Goal: Task Accomplishment & Management: Manage account settings

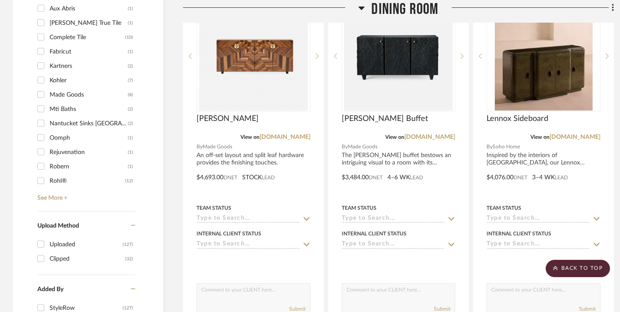
scroll to position [1015, 0]
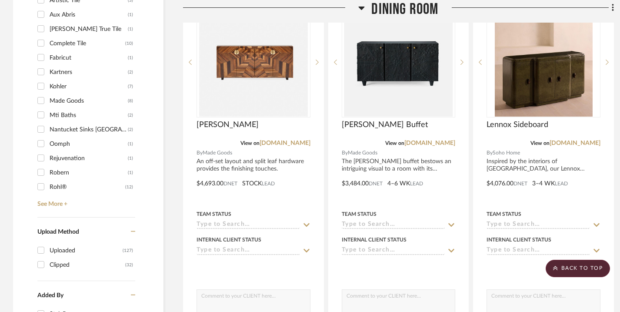
click at [362, 9] on icon at bounding box center [362, 8] width 6 height 3
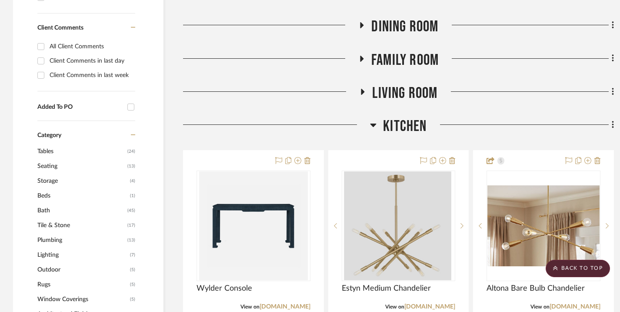
scroll to position [598, 0]
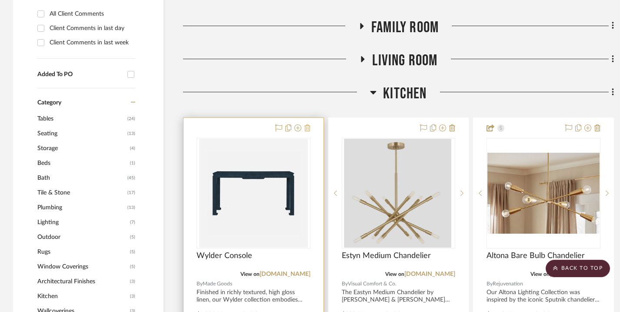
click at [308, 124] on icon at bounding box center [307, 127] width 6 height 7
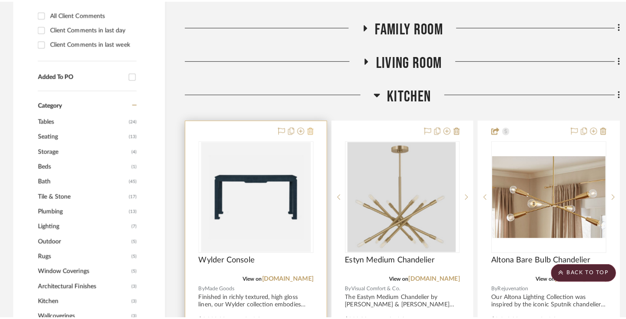
scroll to position [0, 0]
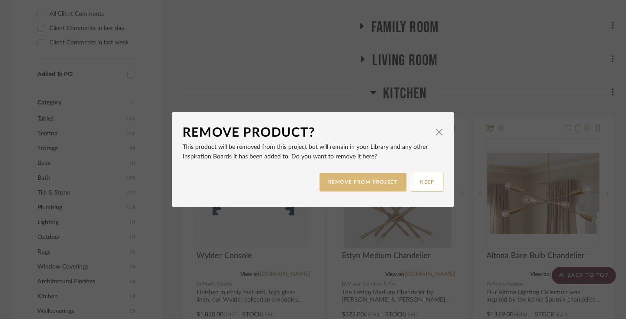
click at [393, 185] on button "REMOVE FROM PROJECT" at bounding box center [363, 182] width 87 height 19
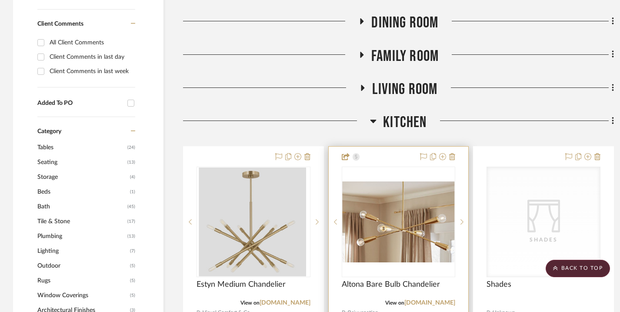
scroll to position [553, 0]
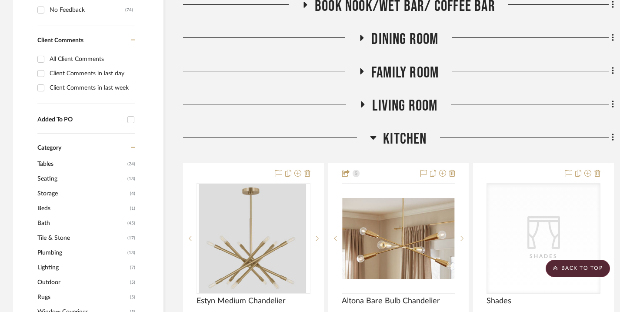
click at [373, 136] on icon at bounding box center [373, 137] width 6 height 3
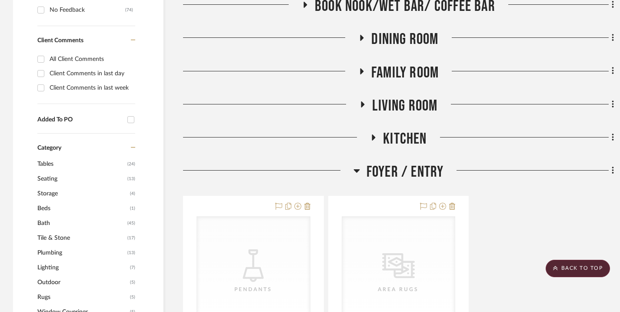
click at [373, 134] on icon at bounding box center [373, 137] width 3 height 6
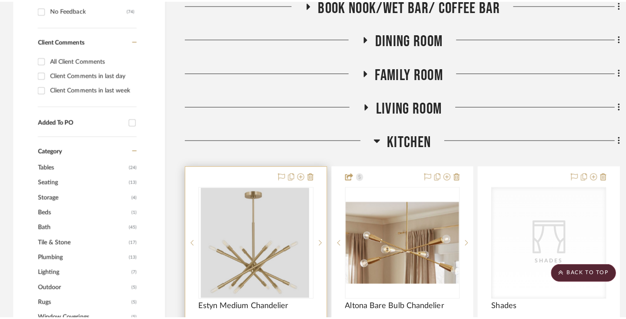
scroll to position [0, 0]
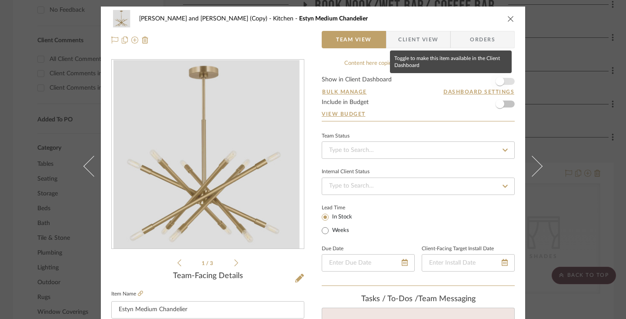
click at [497, 81] on span "button" at bounding box center [500, 81] width 9 height 9
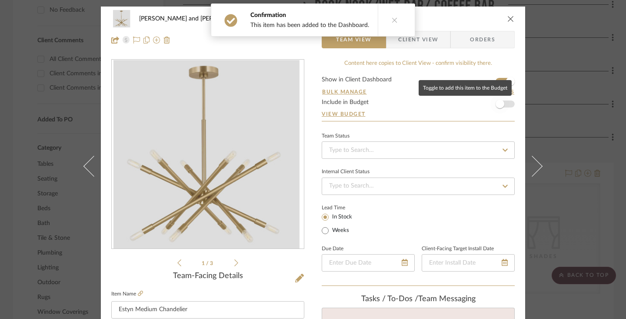
click at [498, 103] on span "button" at bounding box center [500, 104] width 9 height 9
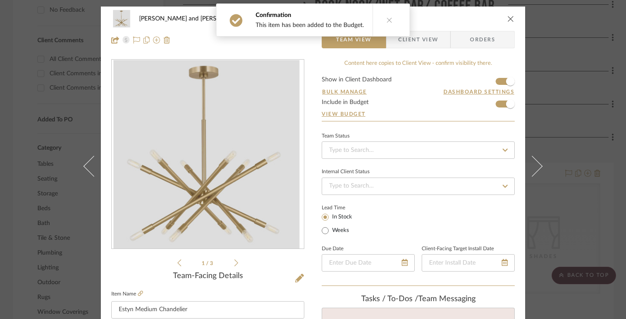
click at [427, 38] on span "Client View" at bounding box center [418, 39] width 40 height 17
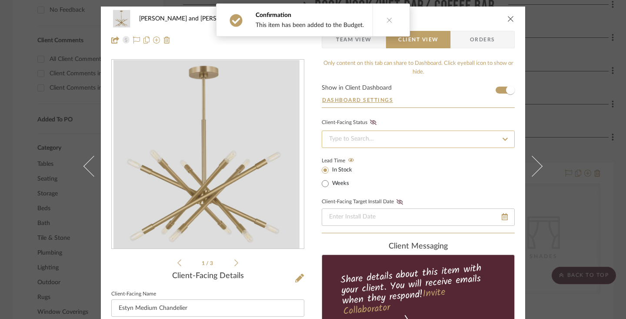
click at [398, 133] on input at bounding box center [418, 138] width 193 height 17
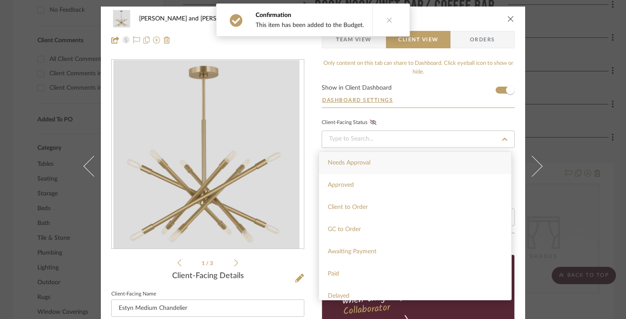
click at [367, 164] on span "Needs Approval" at bounding box center [349, 163] width 43 height 6
type input "10/7/2025"
type input "Needs Approval"
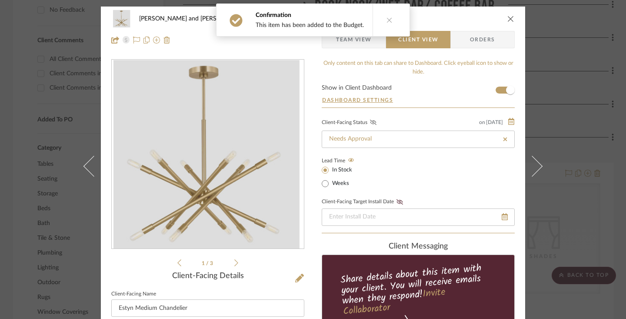
click at [370, 122] on icon at bounding box center [373, 122] width 7 height 5
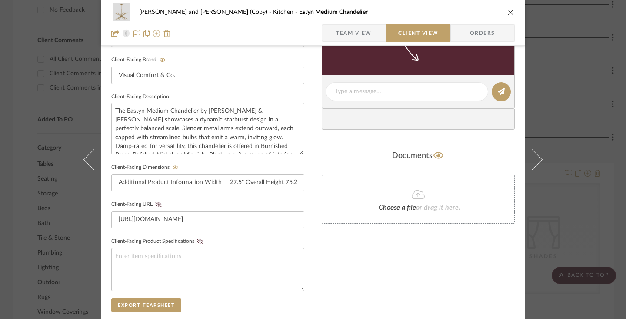
scroll to position [271, 0]
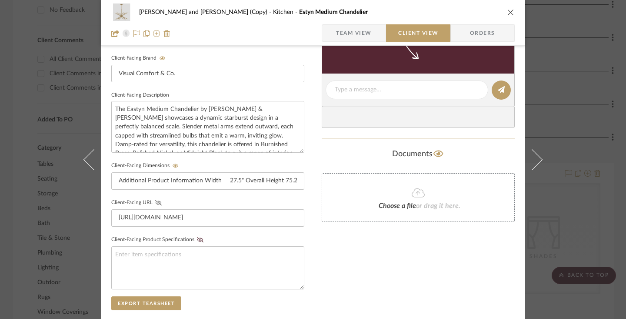
click at [155, 201] on icon at bounding box center [158, 202] width 7 height 5
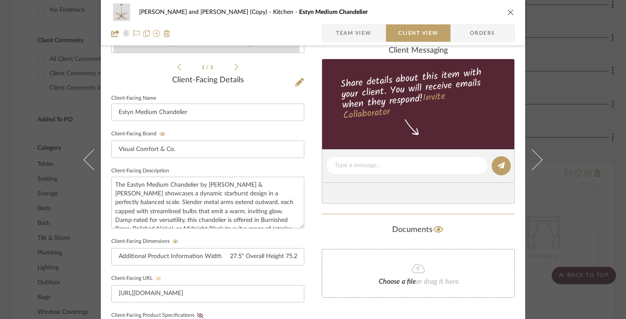
scroll to position [0, 0]
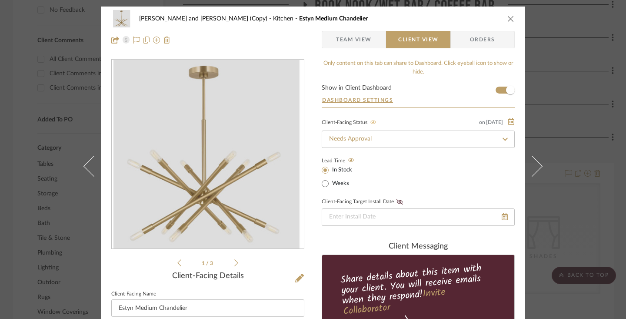
click at [508, 17] on icon "close" at bounding box center [510, 18] width 7 height 7
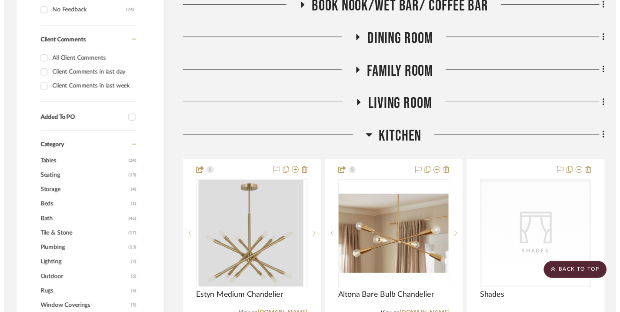
scroll to position [553, 0]
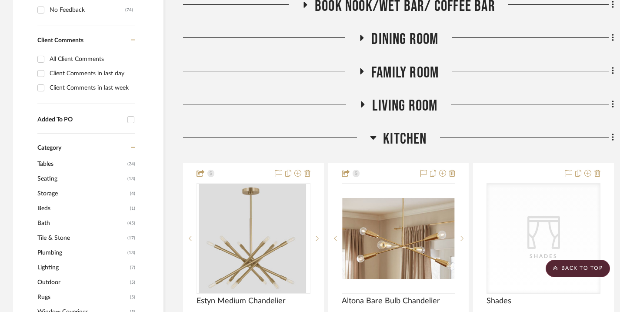
click at [375, 132] on icon at bounding box center [373, 137] width 7 height 10
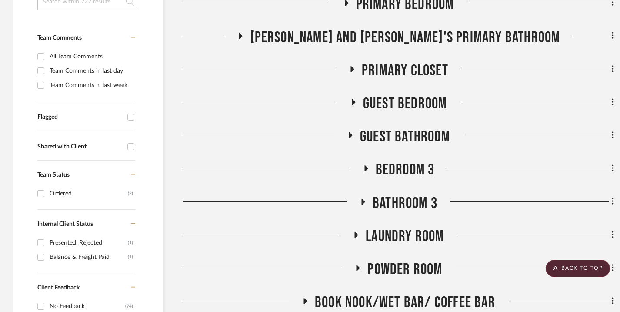
scroll to position [252, 0]
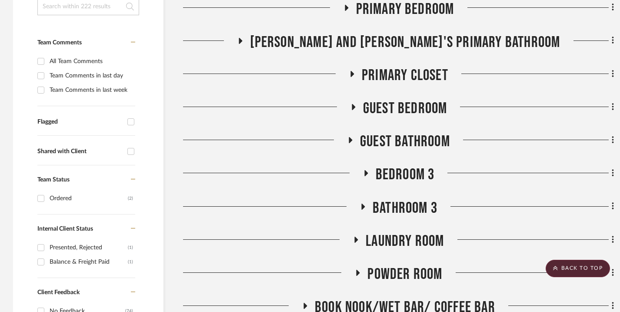
click at [349, 137] on icon at bounding box center [350, 140] width 3 height 6
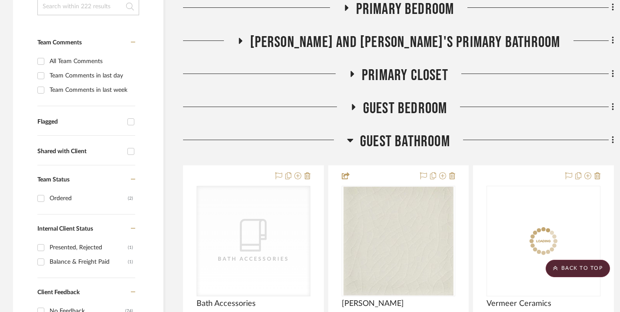
click at [349, 139] on icon at bounding box center [350, 140] width 6 height 3
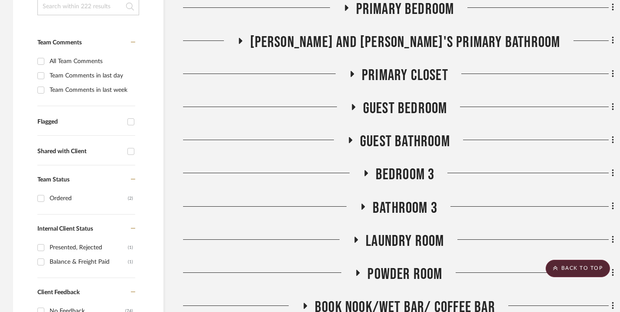
click at [353, 104] on icon at bounding box center [353, 107] width 3 height 6
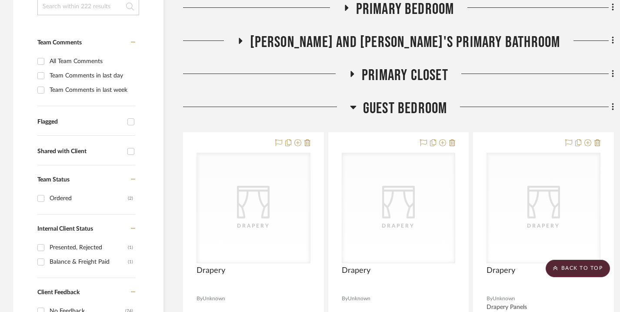
click at [353, 106] on icon at bounding box center [353, 107] width 6 height 3
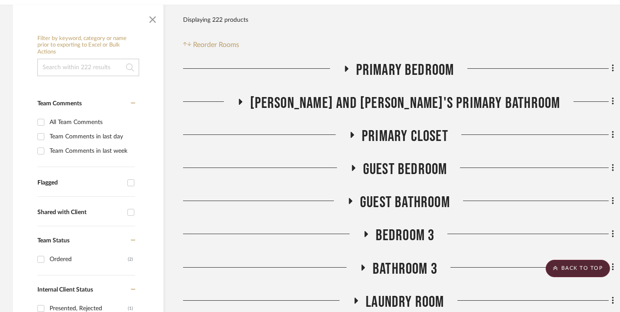
scroll to position [181, 0]
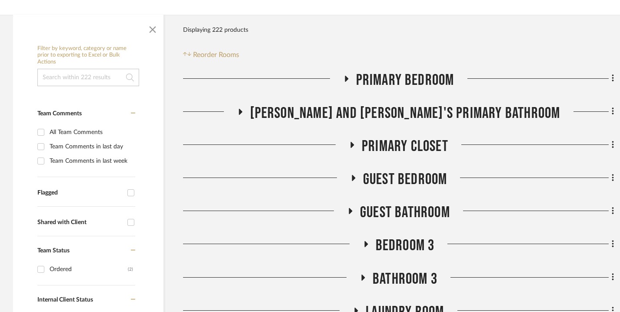
click at [344, 75] on icon at bounding box center [346, 78] width 10 height 7
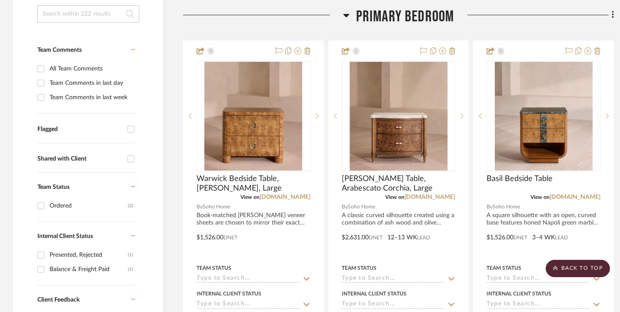
scroll to position [166, 0]
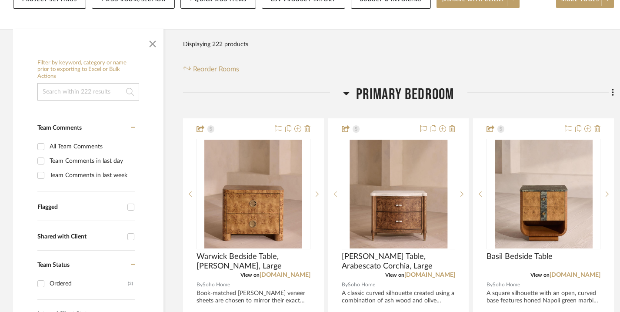
click at [347, 88] on icon at bounding box center [346, 93] width 7 height 10
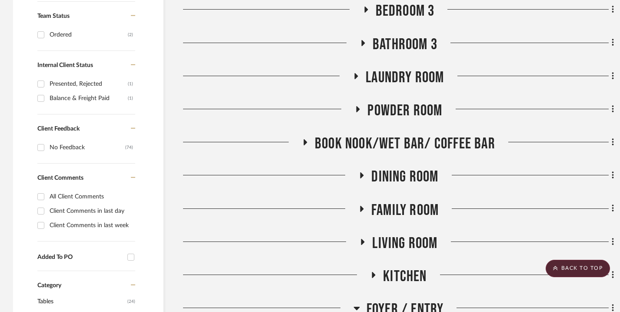
scroll to position [416, 0]
click at [362, 238] on icon at bounding box center [362, 241] width 3 height 6
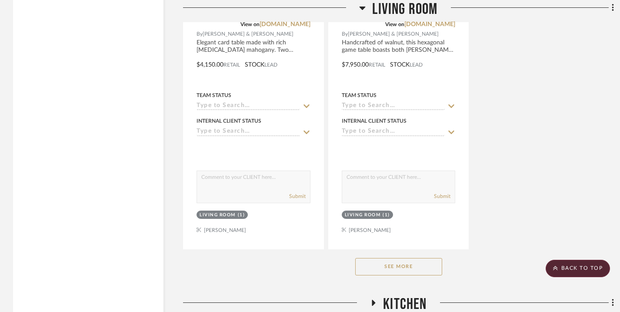
scroll to position [1582, 0]
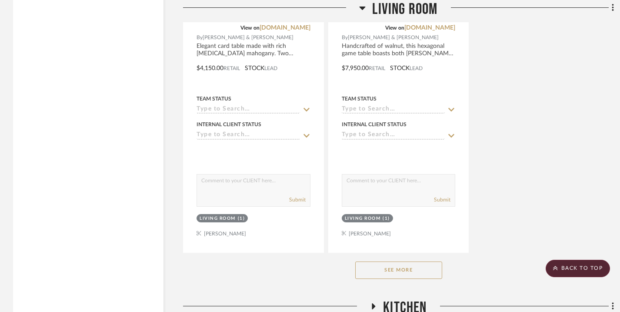
click at [403, 261] on button "See More" at bounding box center [398, 269] width 87 height 17
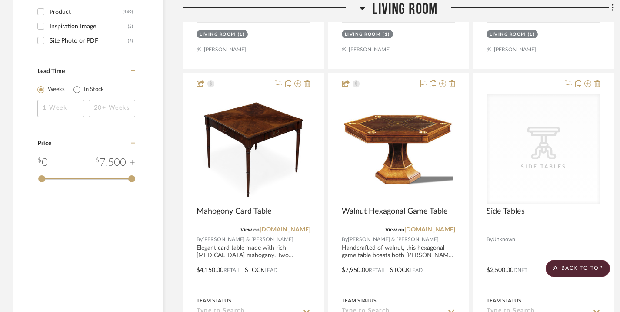
scroll to position [1379, 0]
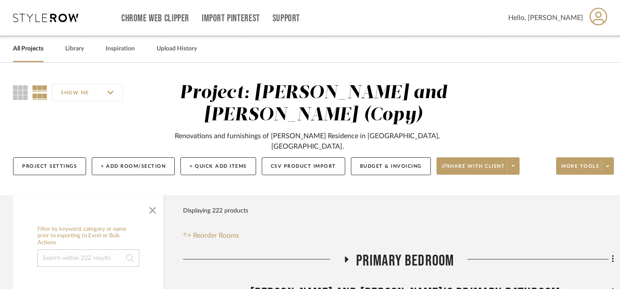
click at [23, 47] on link "All Projects" at bounding box center [28, 49] width 30 height 12
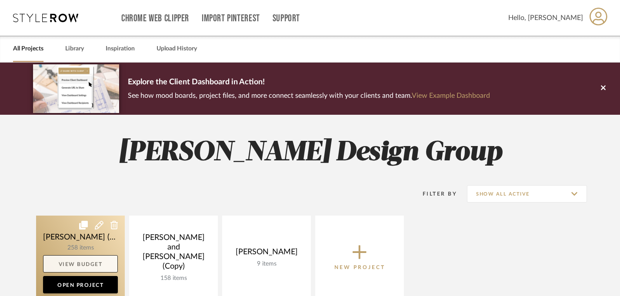
click at [85, 265] on link "View Budget" at bounding box center [80, 263] width 75 height 17
click at [85, 265] on div "Chrome Web Clipper Import Pinterest Support All Projects Library Inspiration Up…" at bounding box center [310, 290] width 620 height 580
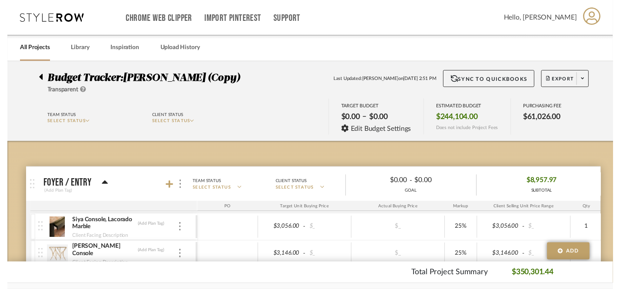
scroll to position [26, 0]
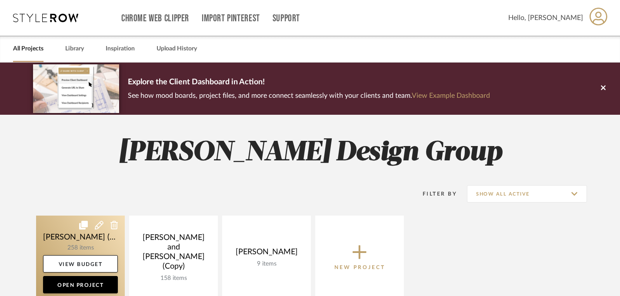
scroll to position [35, 0]
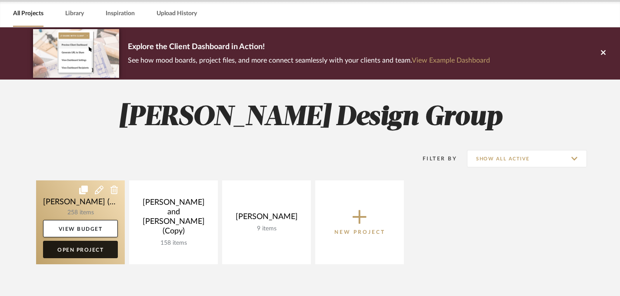
click at [87, 252] on link "Open Project" at bounding box center [80, 249] width 75 height 17
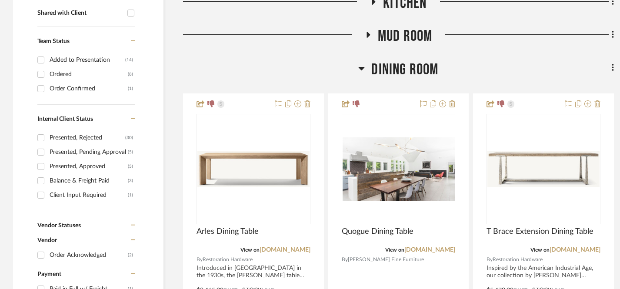
scroll to position [384, 0]
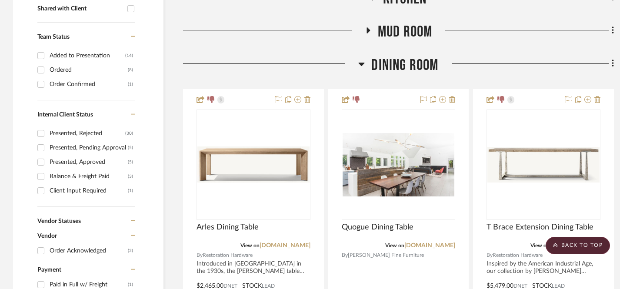
click at [361, 65] on icon at bounding box center [362, 64] width 6 height 3
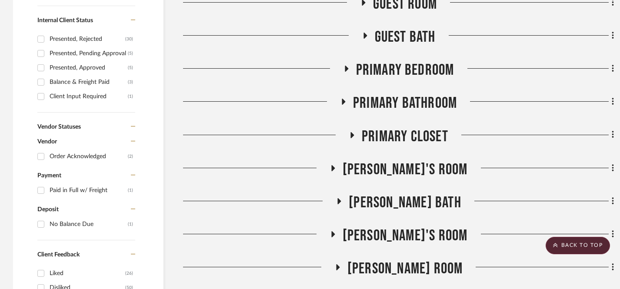
scroll to position [512, 0]
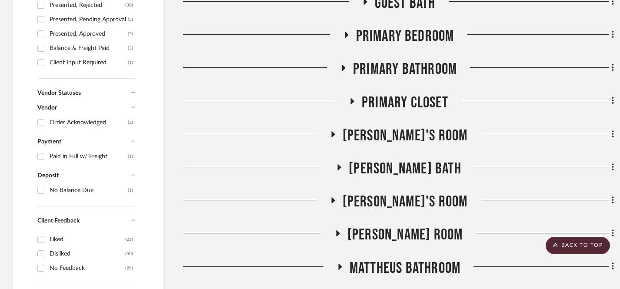
click at [389, 231] on span "[PERSON_NAME] Room" at bounding box center [405, 235] width 116 height 19
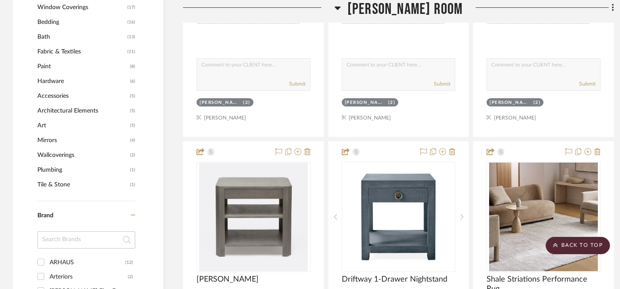
scroll to position [1089, 0]
